Goal: Task Accomplishment & Management: Manage account settings

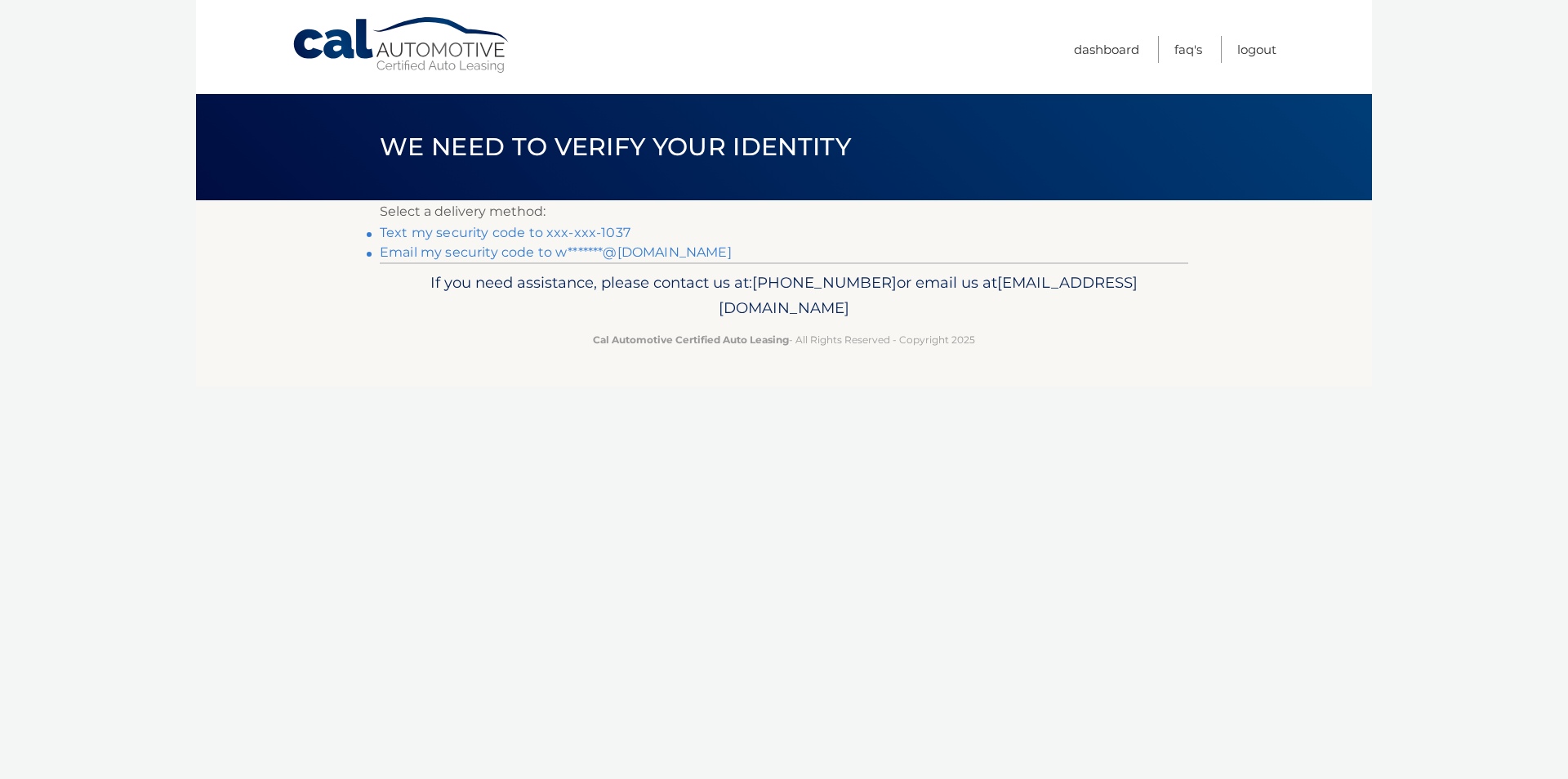
click at [517, 238] on link "Text my security code to xxx-xxx-1037" at bounding box center [506, 233] width 251 height 16
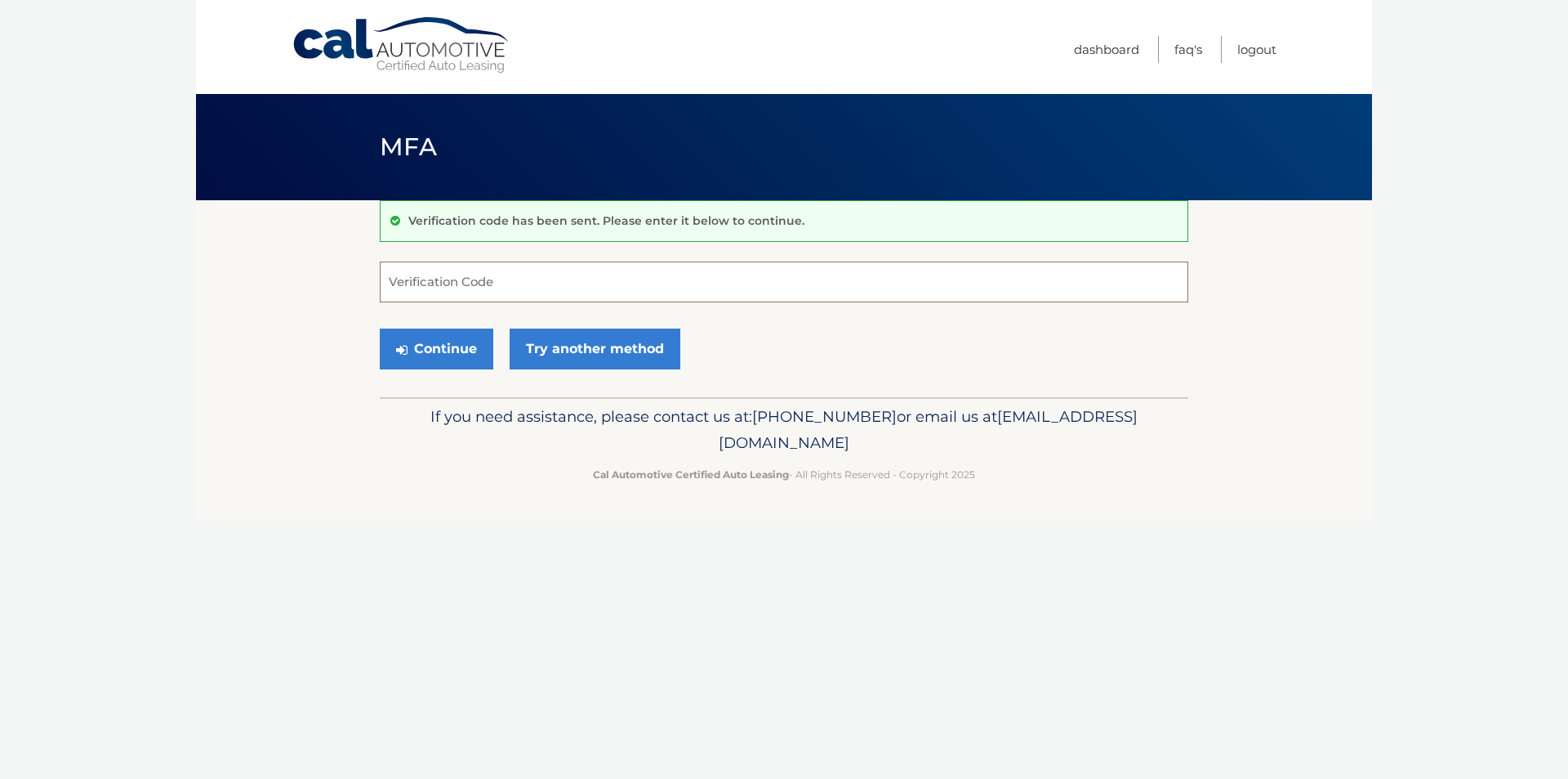
click at [513, 282] on input "Verification Code" at bounding box center [784, 282] width 808 height 41
type input "813766"
click at [465, 349] on button "Continue" at bounding box center [437, 349] width 114 height 41
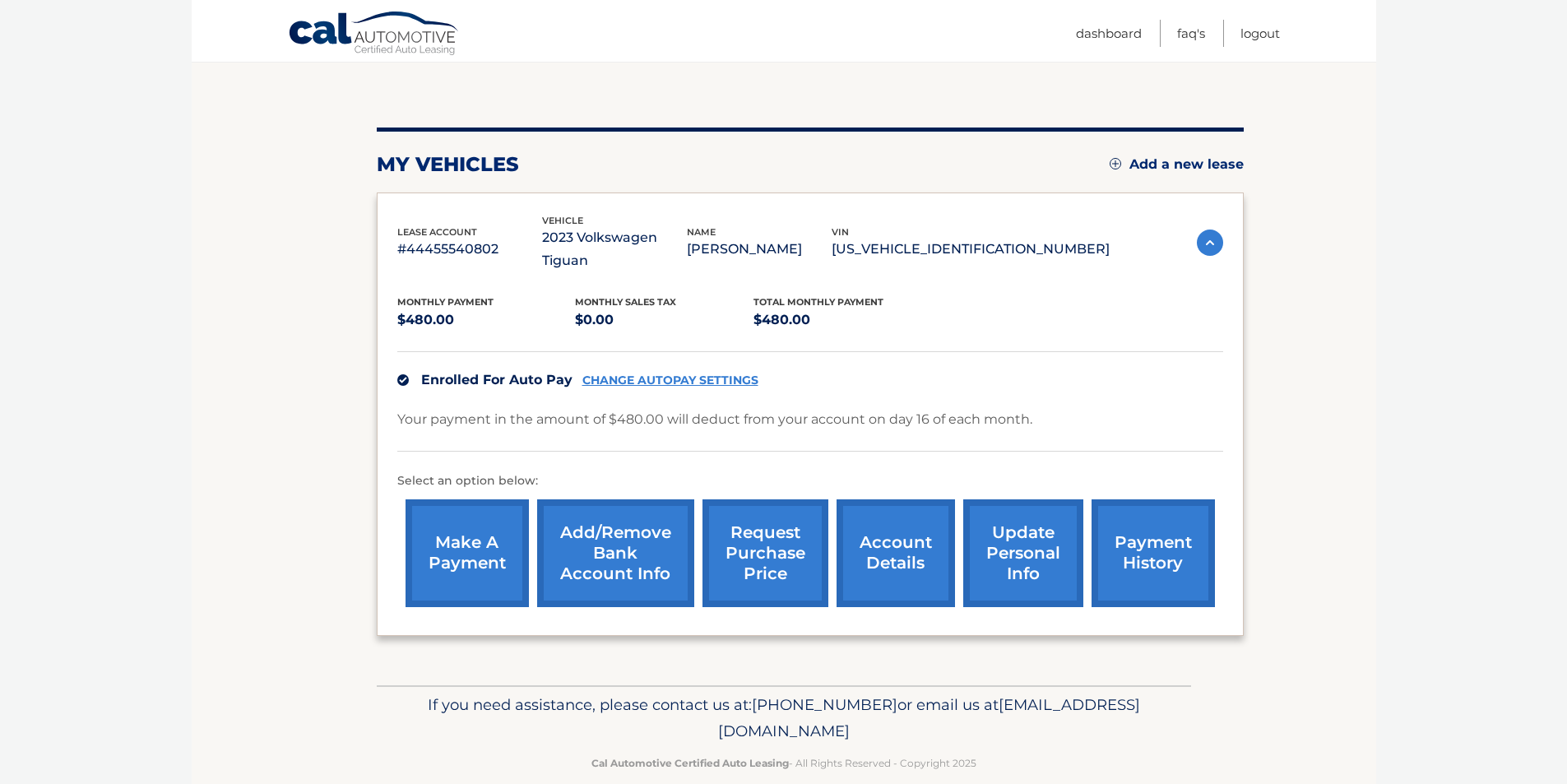
scroll to position [150, 0]
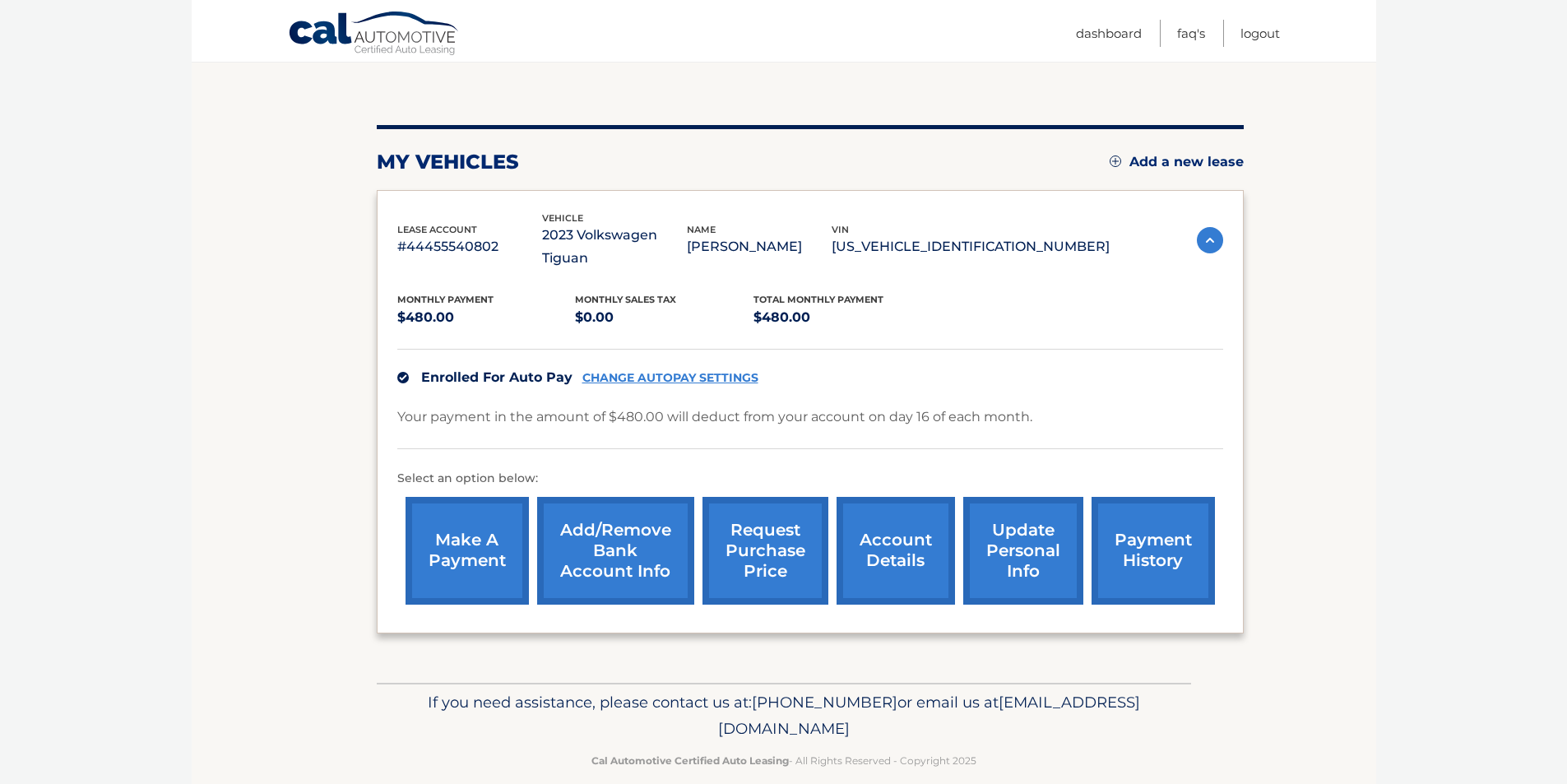
click at [1023, 546] on link "update personal info" at bounding box center [1023, 550] width 120 height 108
click at [876, 538] on link "account details" at bounding box center [896, 550] width 119 height 108
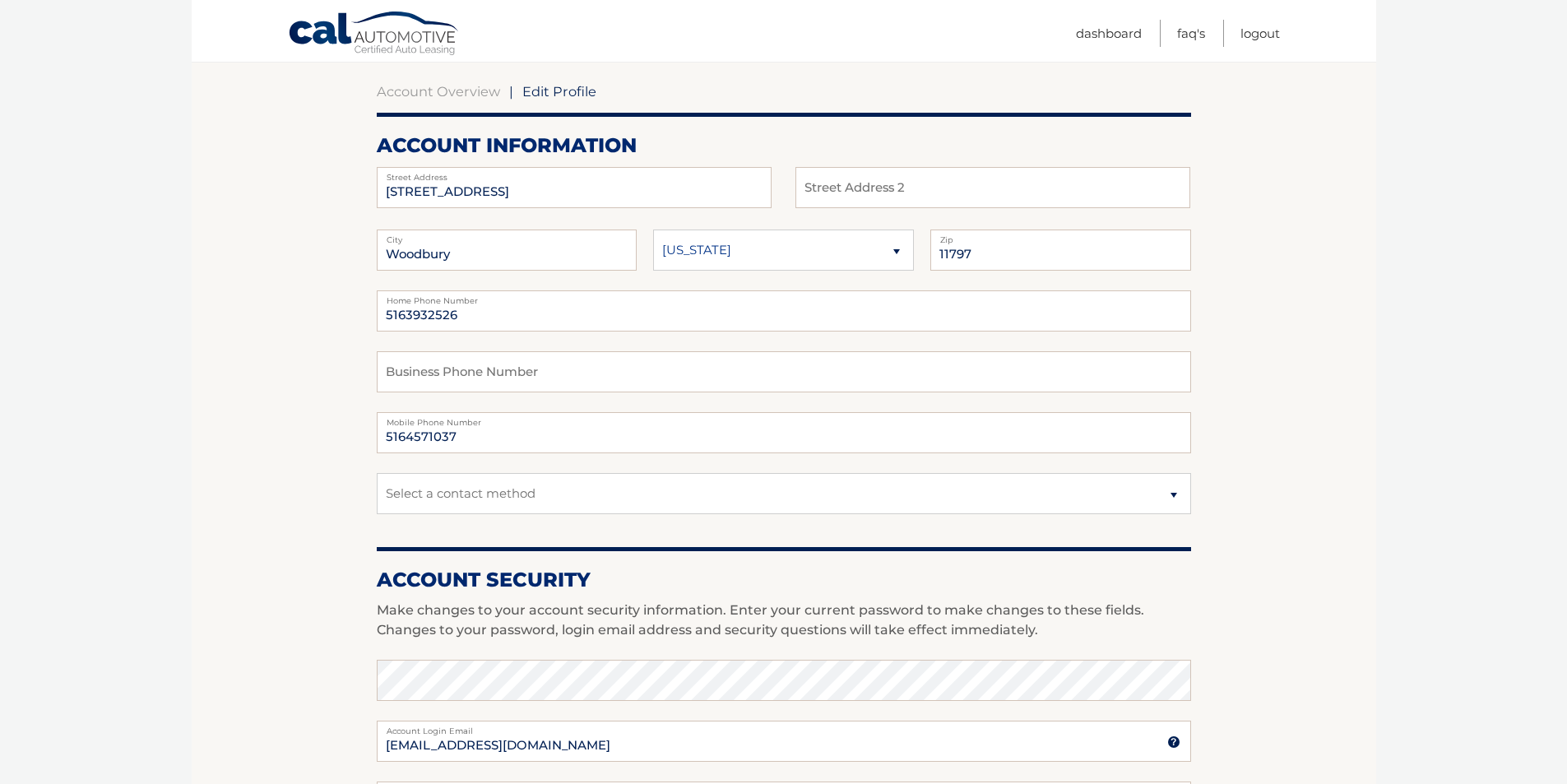
scroll to position [165, 0]
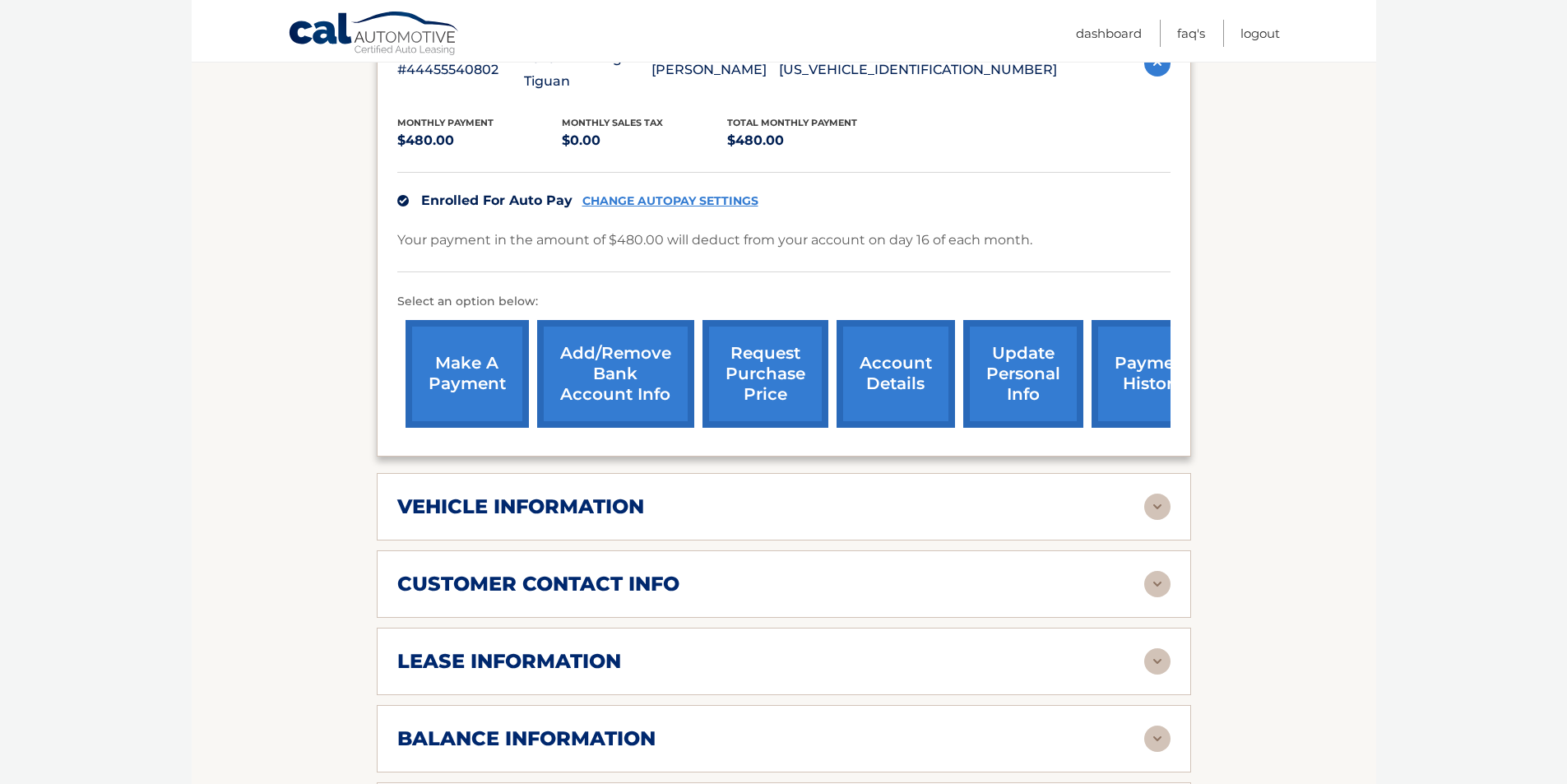
scroll to position [493, 0]
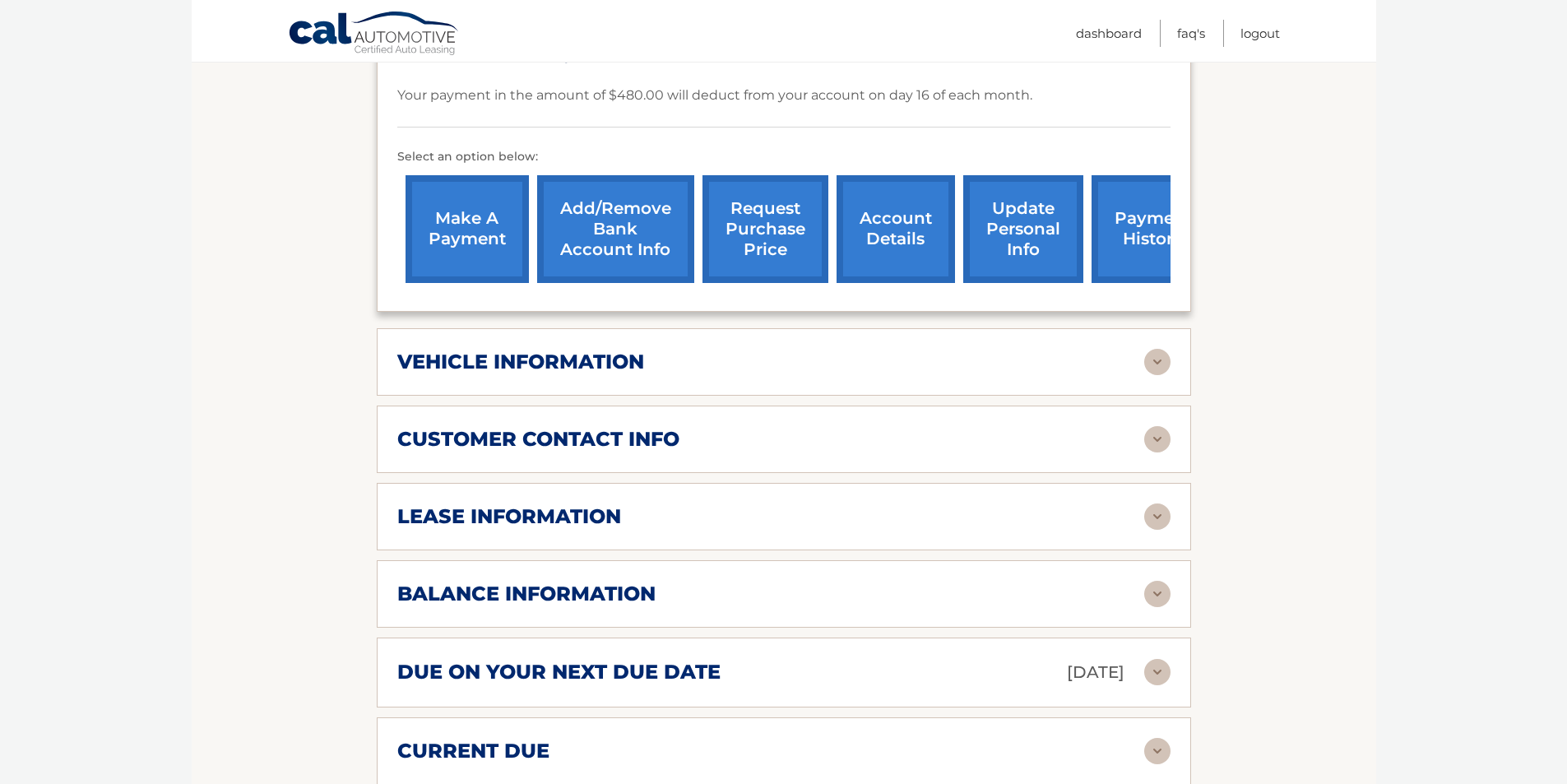
click at [1083, 378] on div "vehicle information vehicle Year [DATE] vehicle make Volkswagen vehicle model T…" at bounding box center [784, 362] width 814 height 68
click at [1151, 364] on img at bounding box center [1157, 361] width 26 height 26
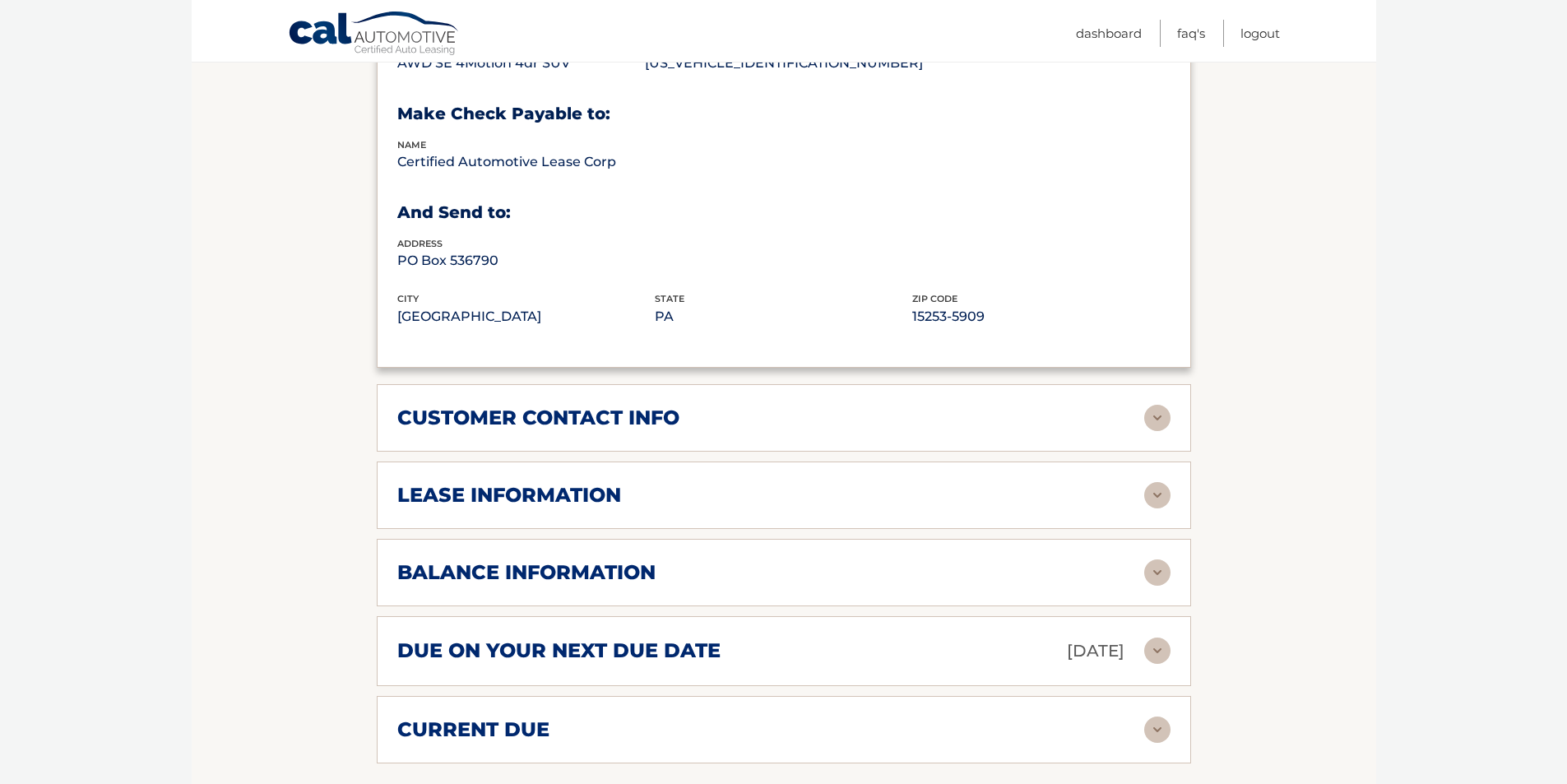
scroll to position [987, 0]
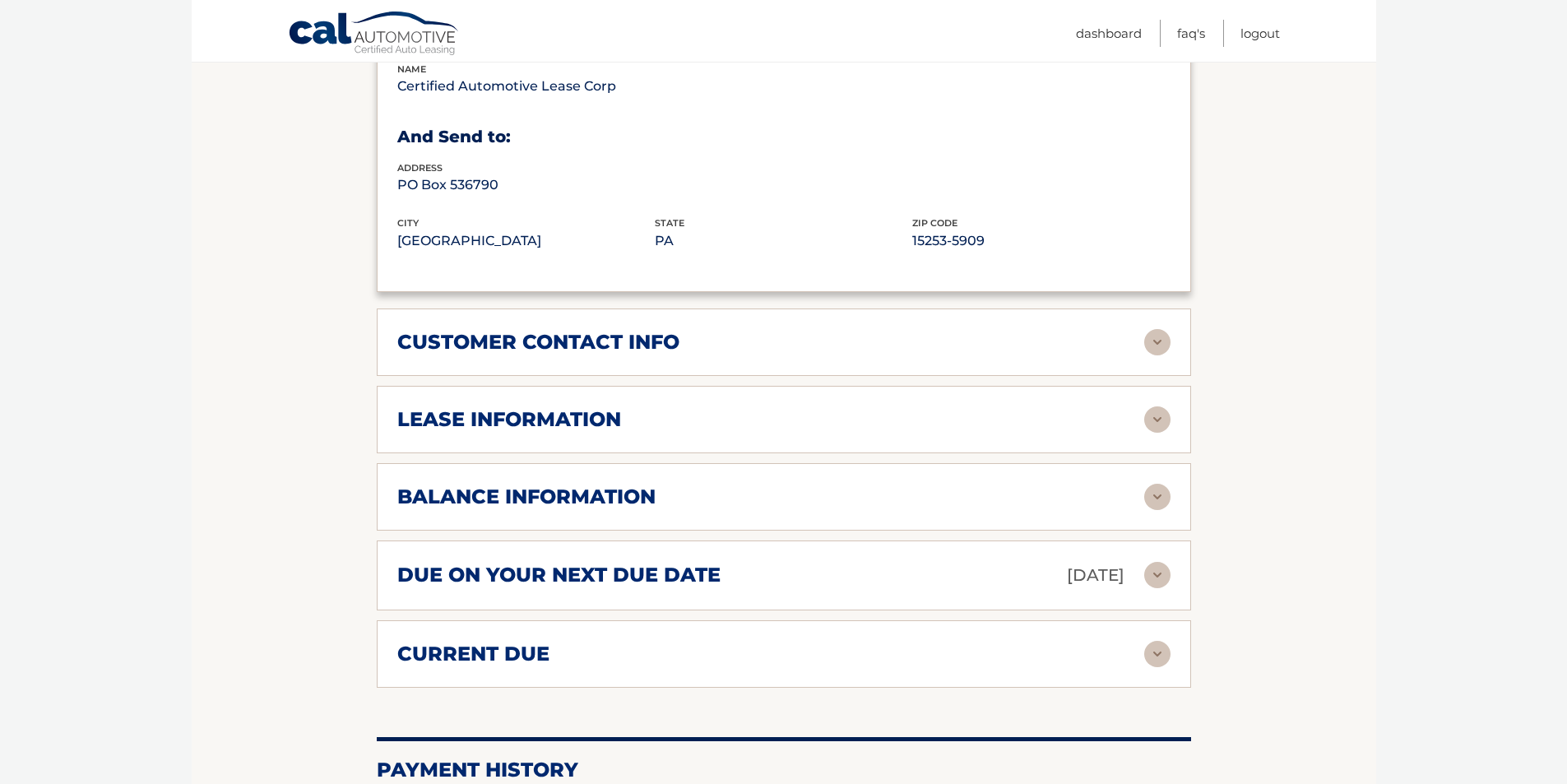
click at [1091, 416] on div "lease information" at bounding box center [770, 420] width 747 height 25
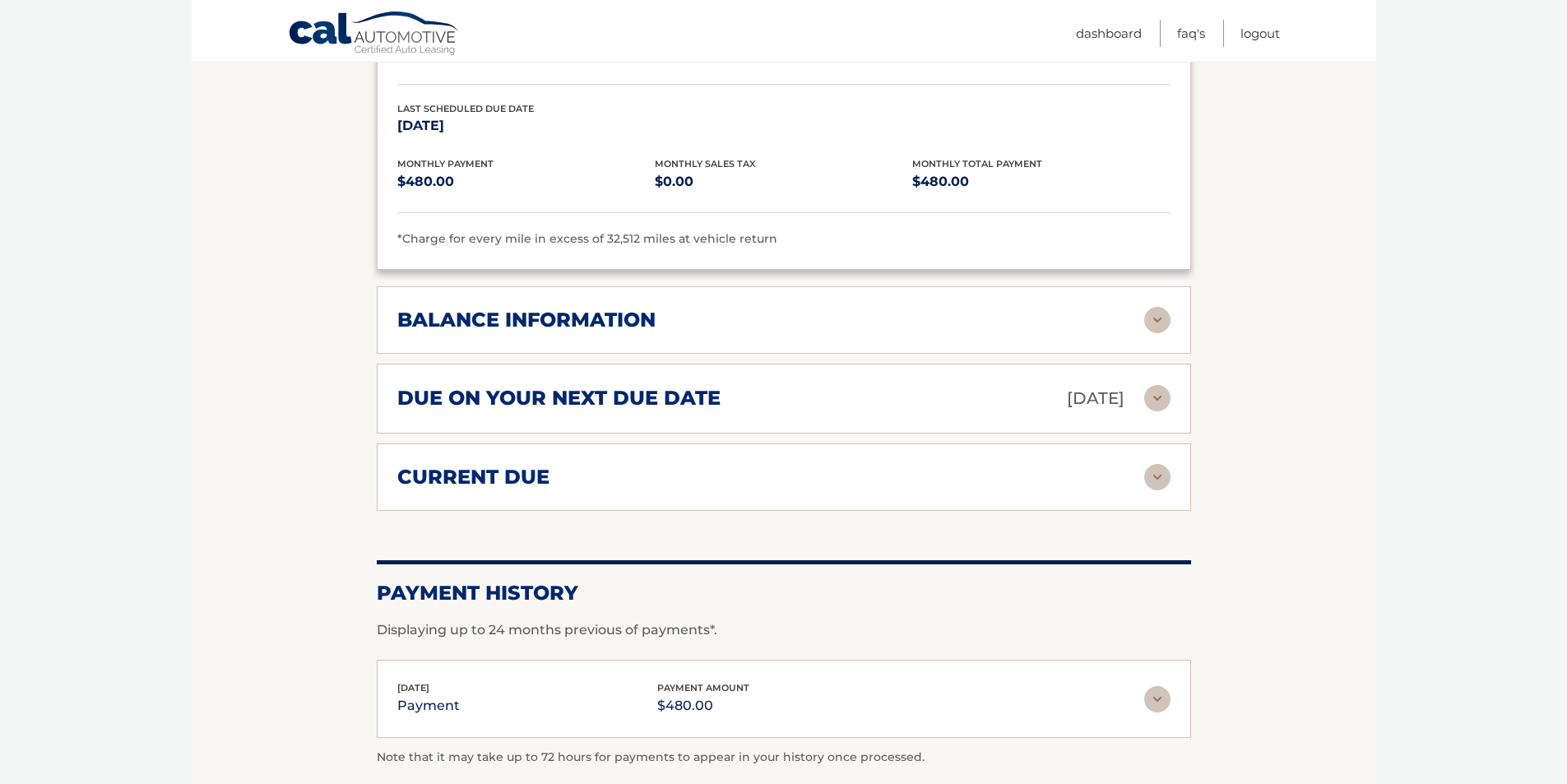
scroll to position [1480, 0]
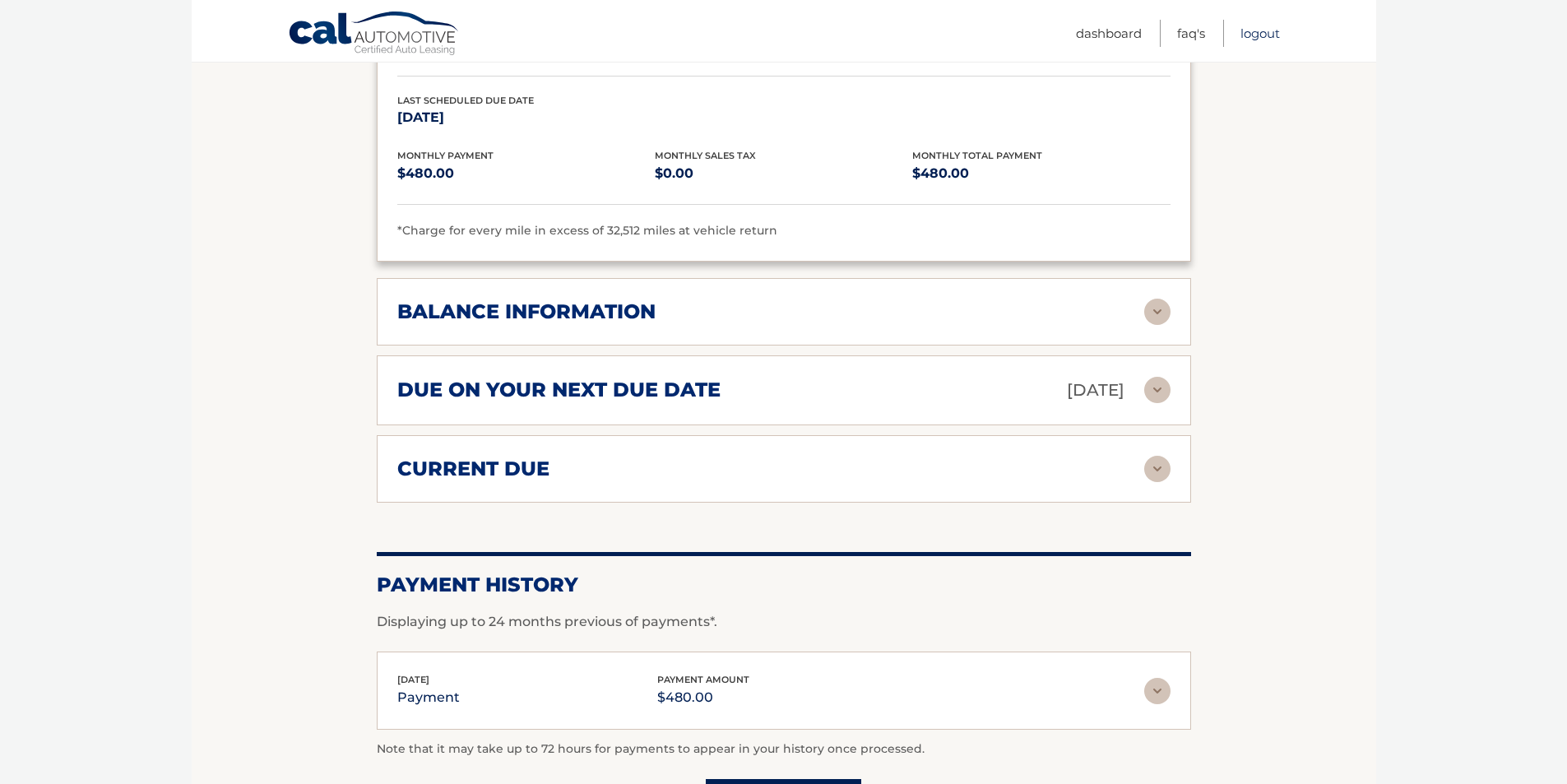
click at [1255, 36] on link "Logout" at bounding box center [1260, 33] width 39 height 27
